Goal: Use online tool/utility: Utilize a website feature to perform a specific function

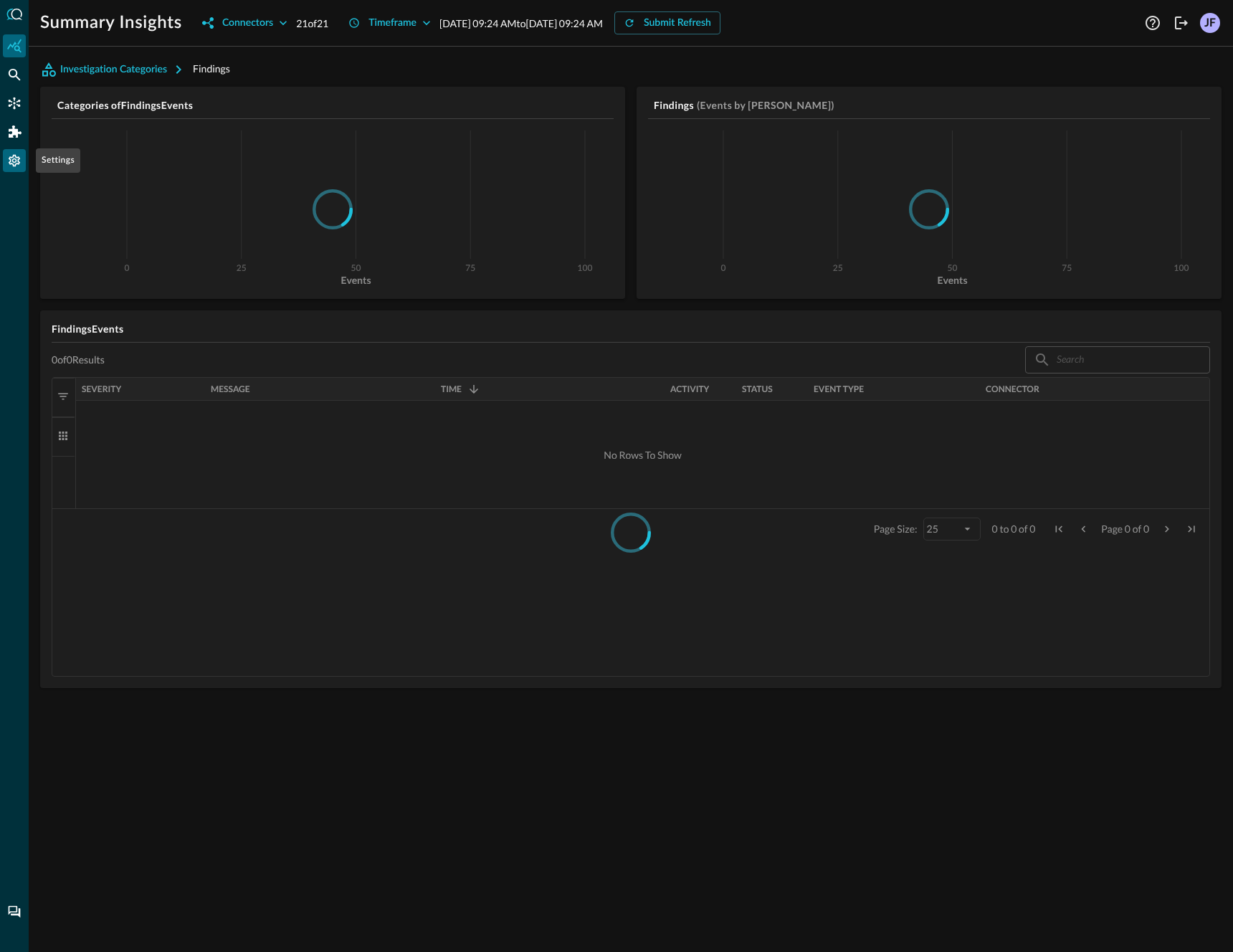
click at [12, 163] on icon "Settings" at bounding box center [14, 161] width 11 height 12
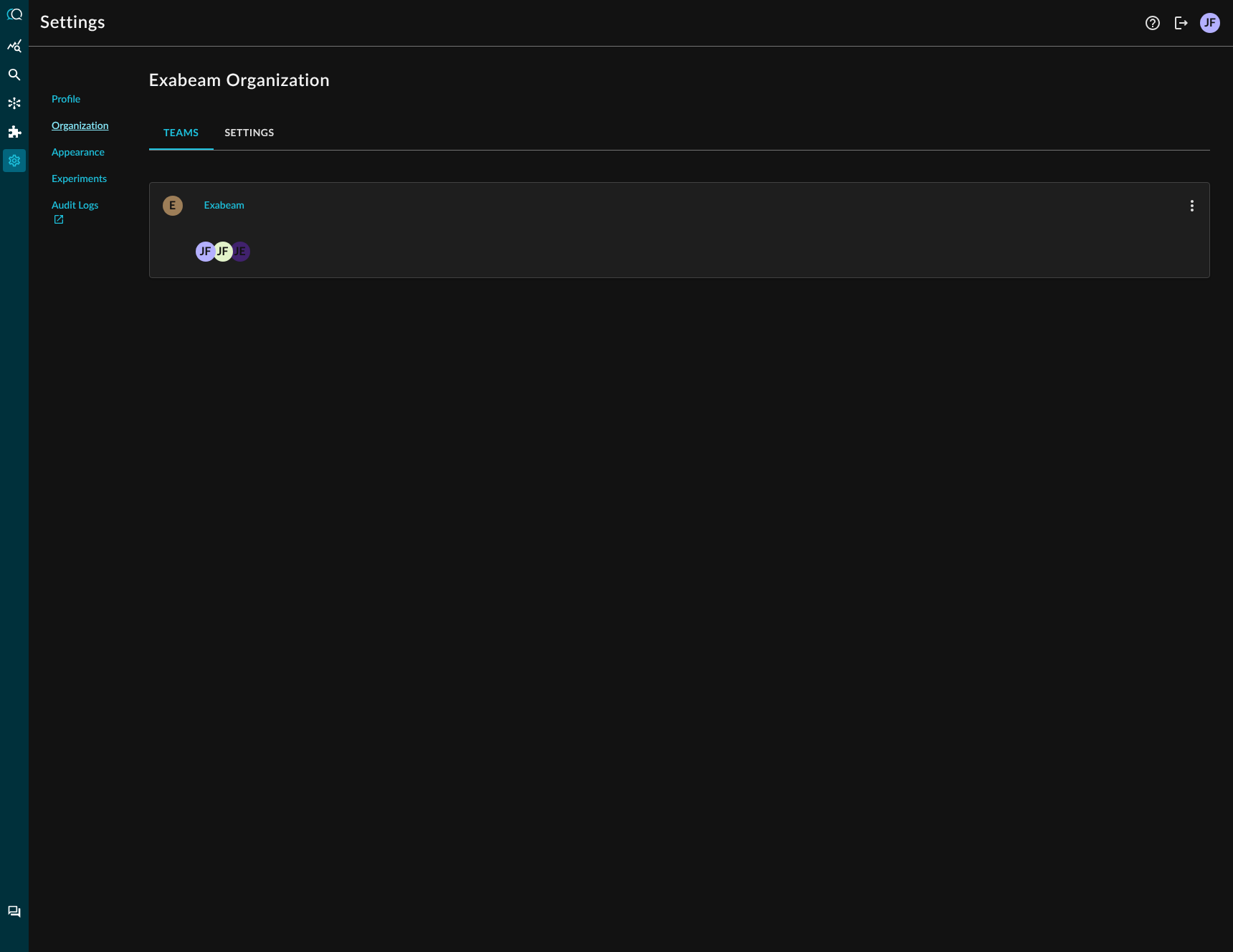
click at [65, 102] on span "Profile" at bounding box center [65, 100] width 29 height 15
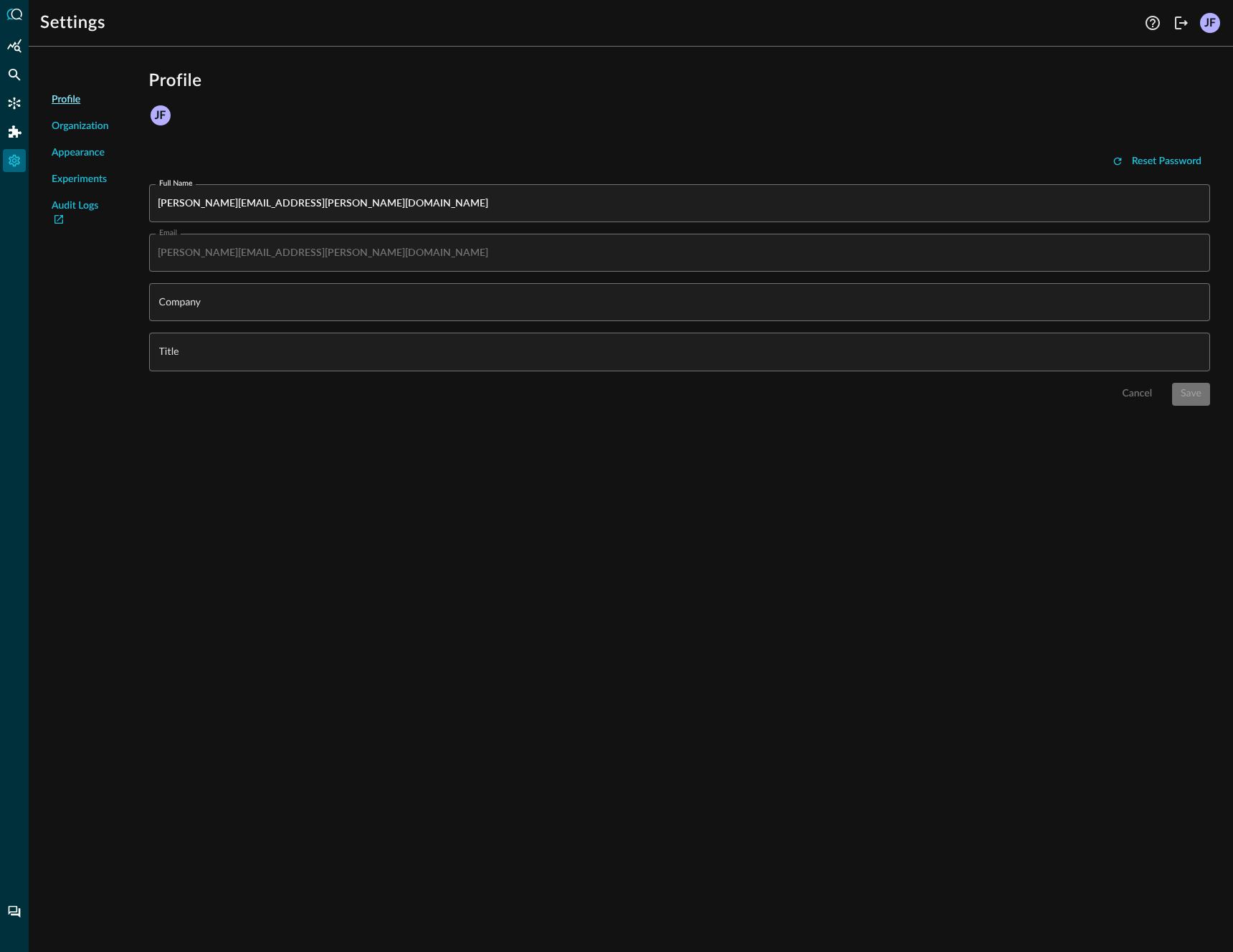
click at [76, 178] on span "Experiments" at bounding box center [79, 179] width 55 height 15
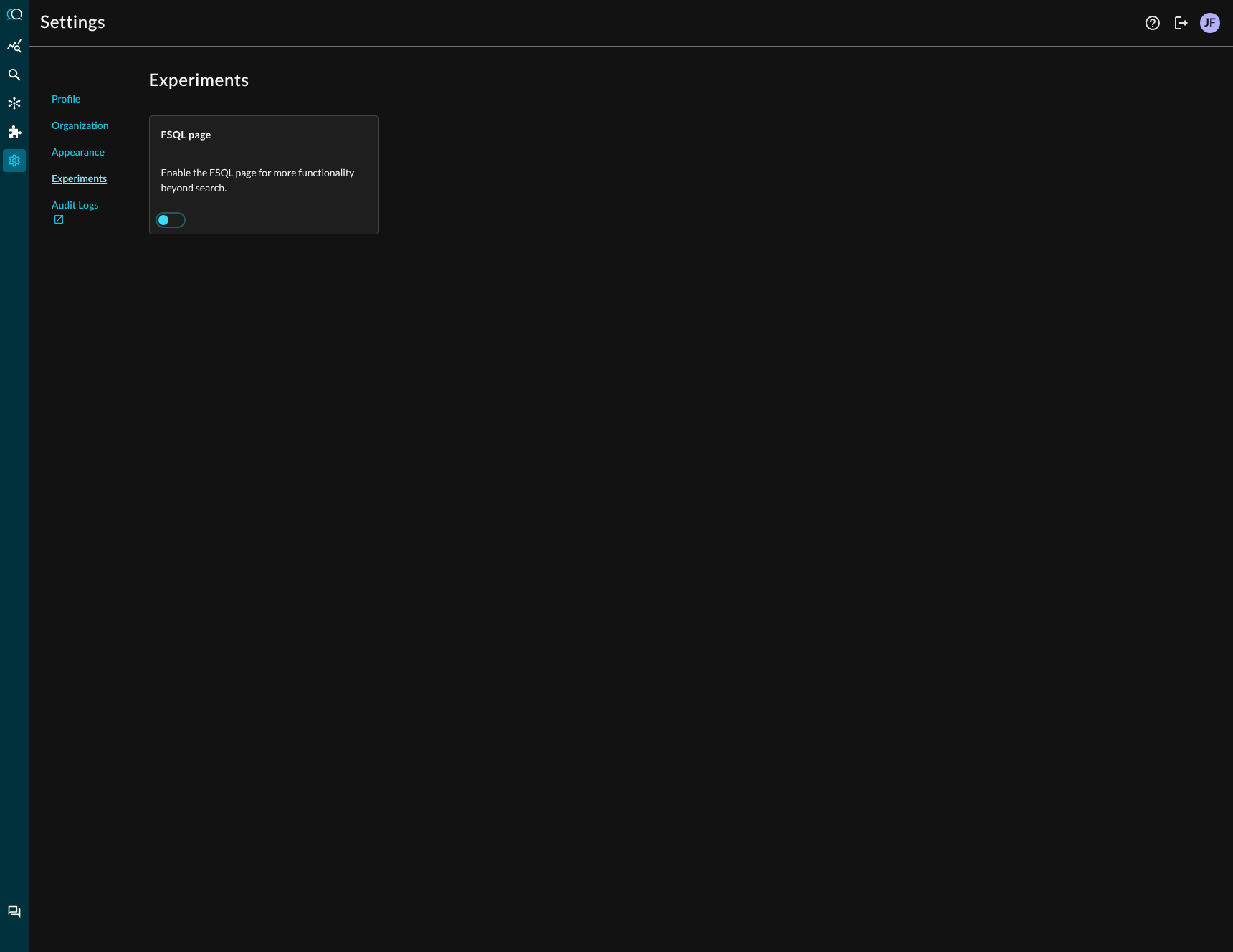
click at [170, 219] on input "checkbox" at bounding box center [162, 219] width 79 height 26
checkbox input "true"
click at [7, 193] on icon "FSQL" at bounding box center [14, 190] width 14 height 14
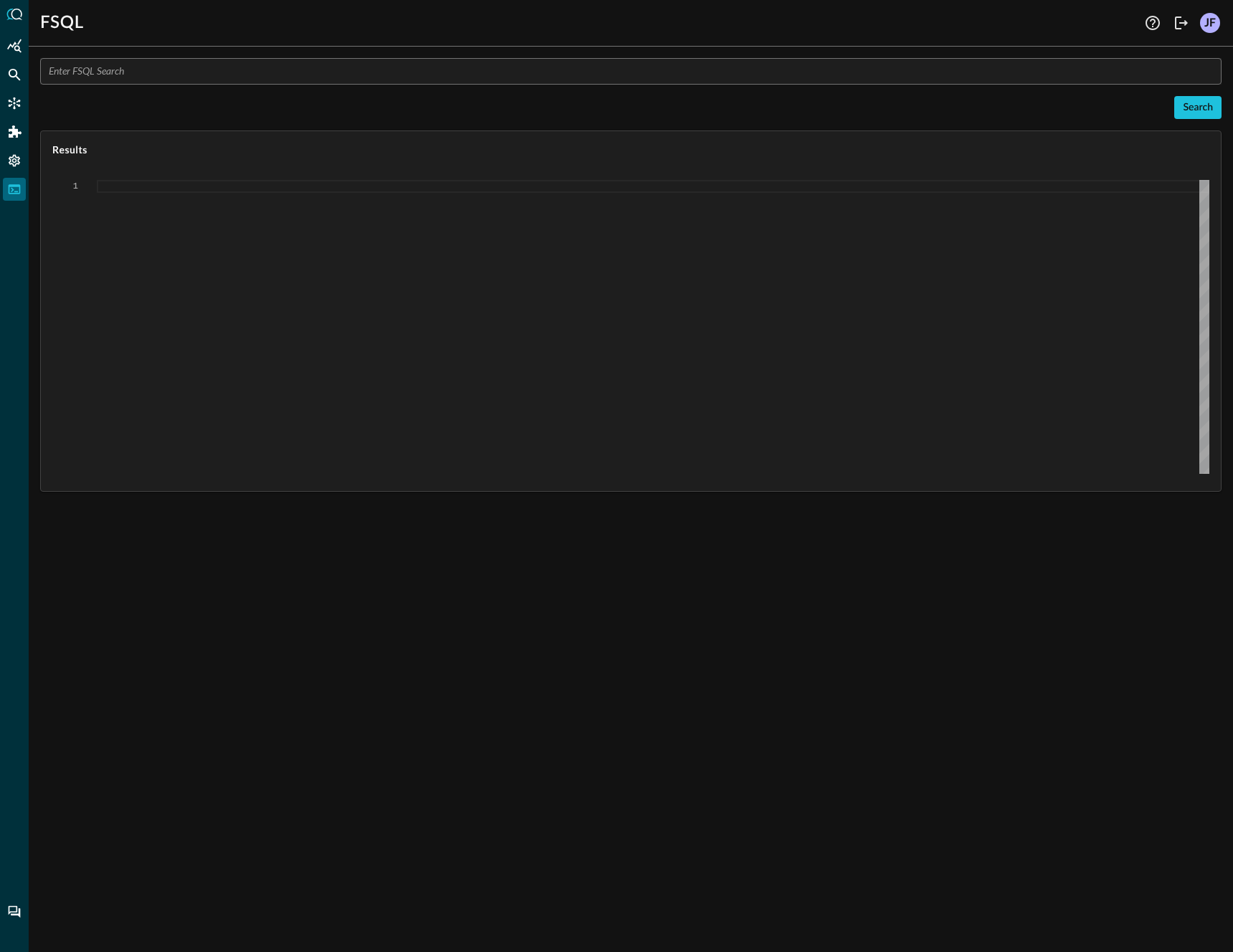
click at [182, 68] on input "text" at bounding box center [635, 72] width 1173 height 26
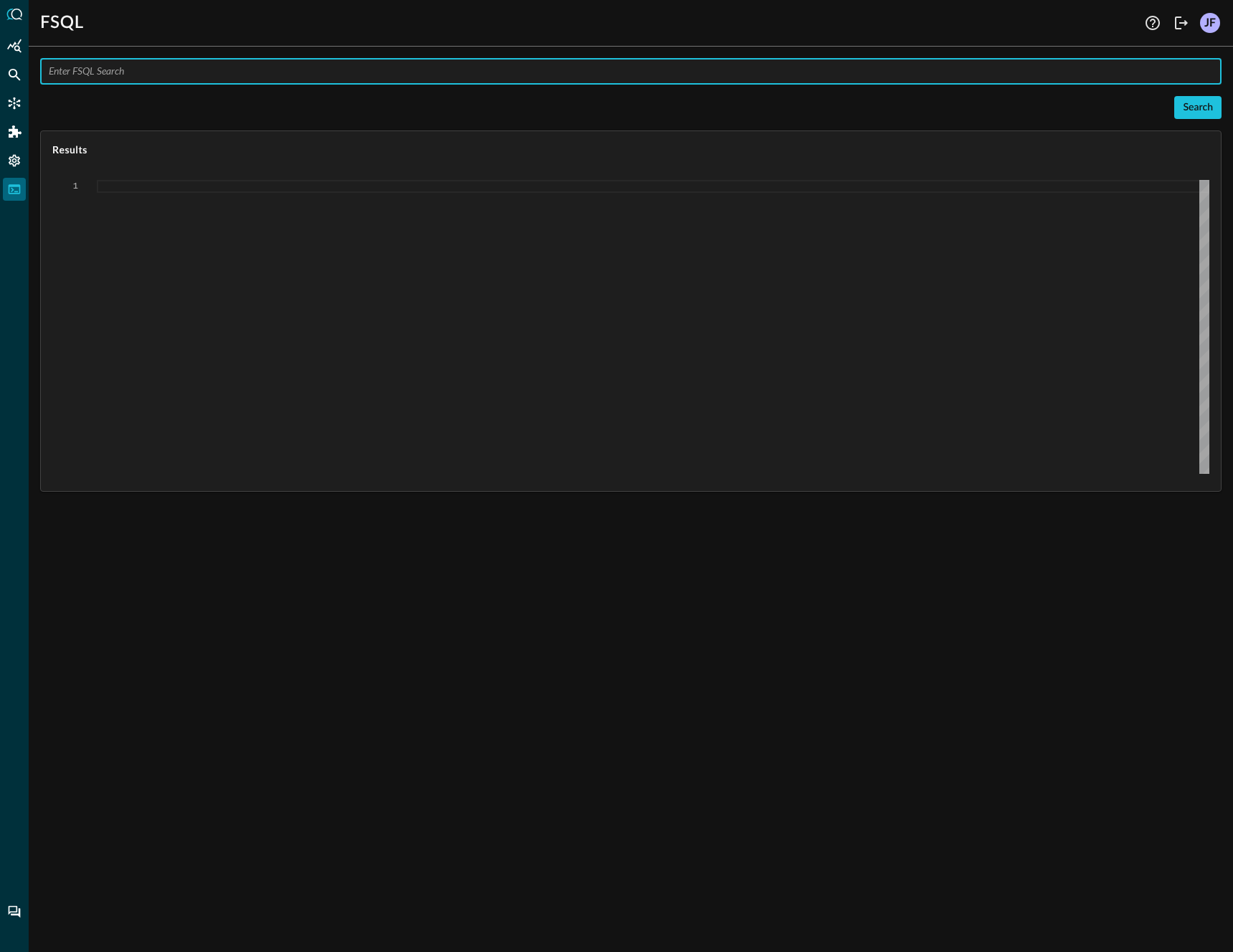
paste input "QUERY detection_finding.** WITH [URL][DOMAIN_NAME] CONTAINS 'scrcons' AND detec…"
type input "QUERY detection_finding.** WITH [URL][DOMAIN_NAME] CONTAINS 'scrcons' AND detec…"
click at [1192, 114] on div "Search" at bounding box center [1198, 107] width 30 height 18
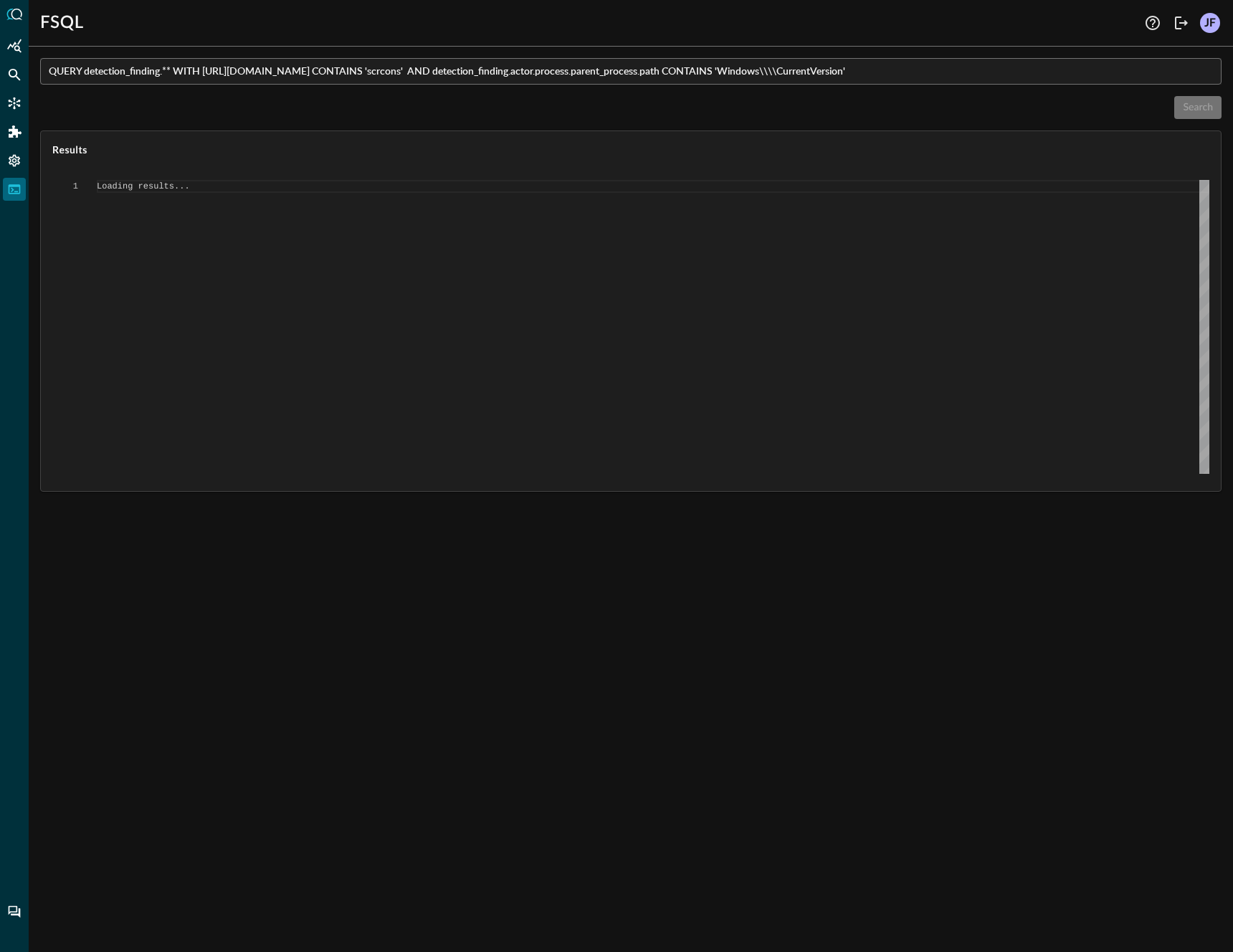
type textarea "{ "response": [ { "status": "connected" }, { "command": "QUERY" }, { "search_id…"
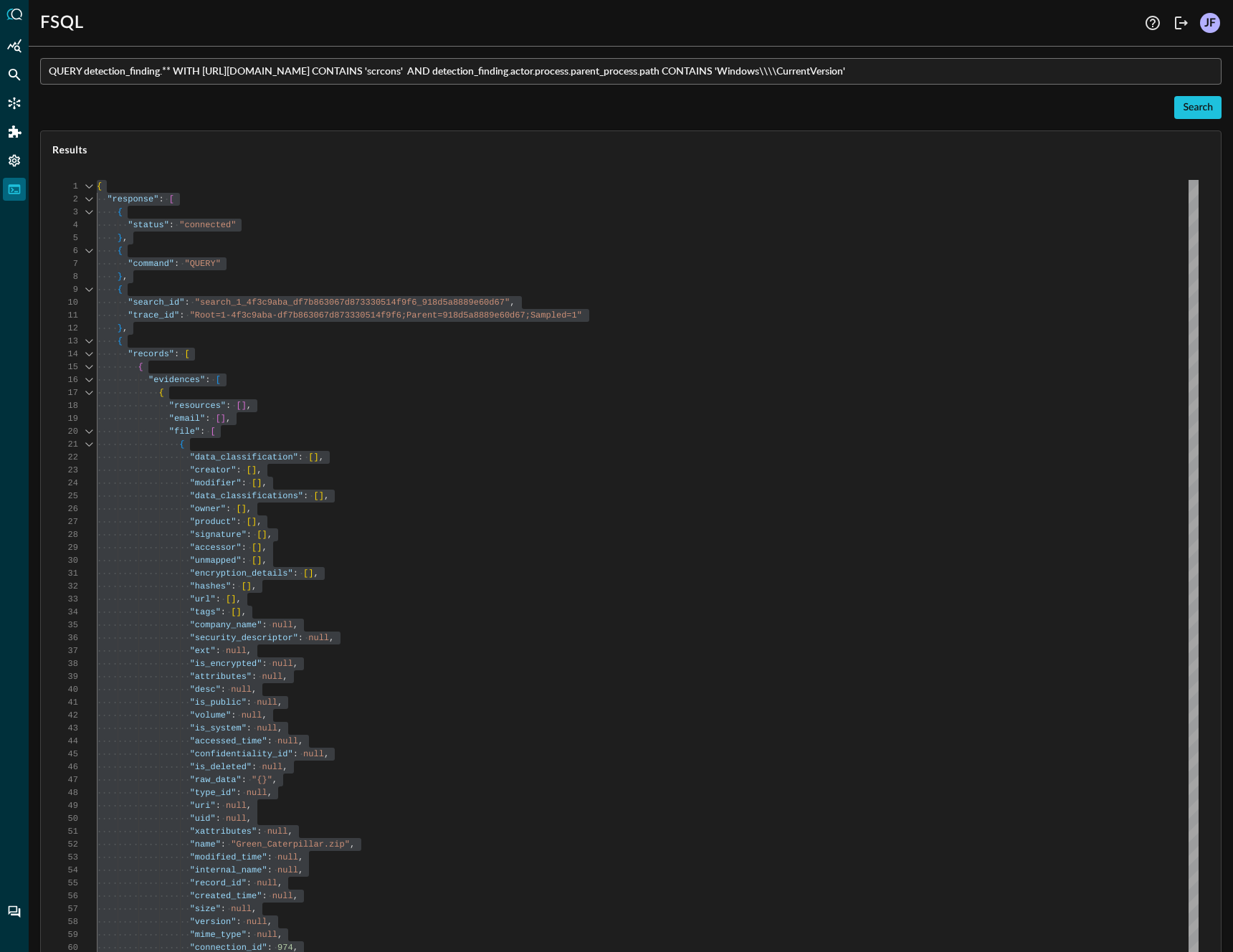
scroll to position [113570, 0]
